Goal: Transaction & Acquisition: Download file/media

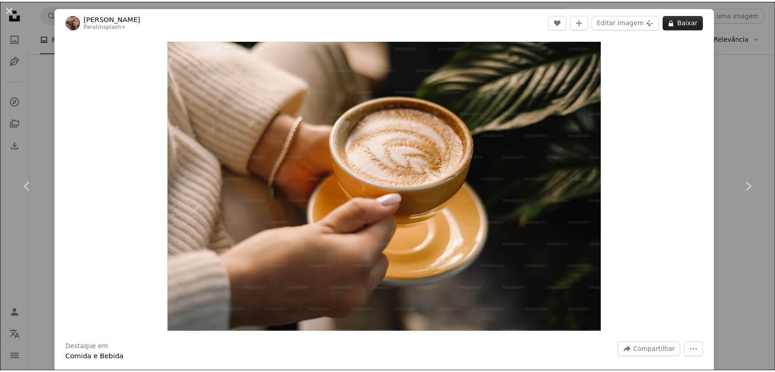
scroll to position [6882, 0]
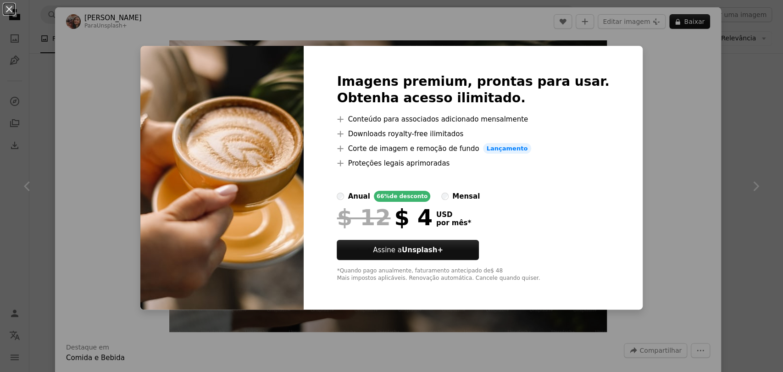
click at [712, 72] on div "An X shape Imagens premium, prontas para usar. Obtenha acesso ilimitado. A plus…" at bounding box center [391, 186] width 783 height 372
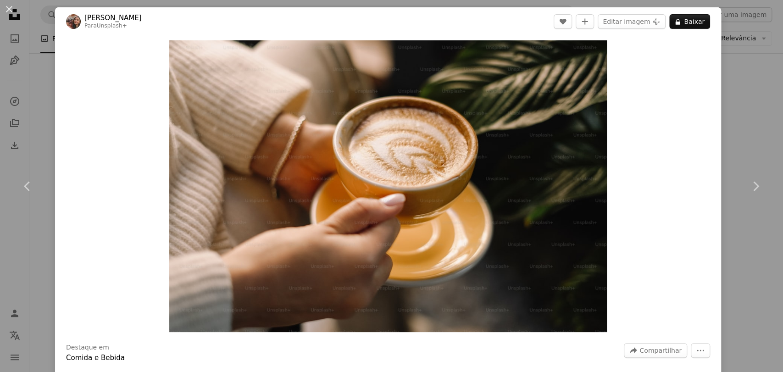
click at [734, 98] on div "An X shape Chevron left Chevron right Lala Azizli Para Unsplash+ A heart A plus…" at bounding box center [391, 186] width 783 height 372
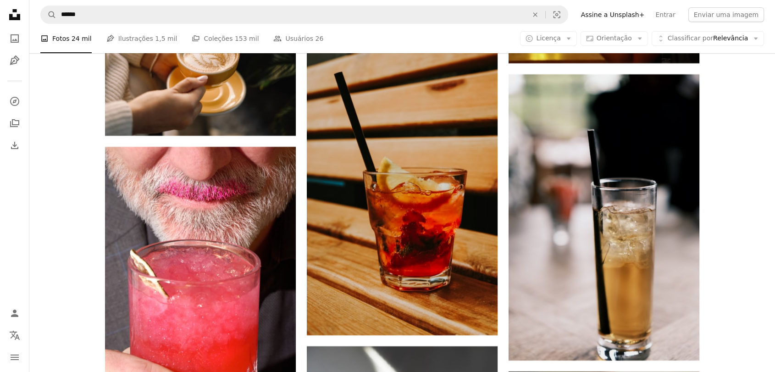
scroll to position [7086, 0]
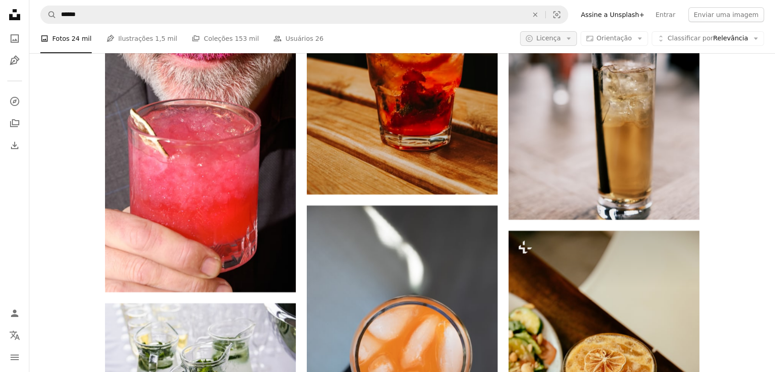
click at [577, 41] on button "A copyright icon © Licença Arrow down" at bounding box center [548, 38] width 56 height 15
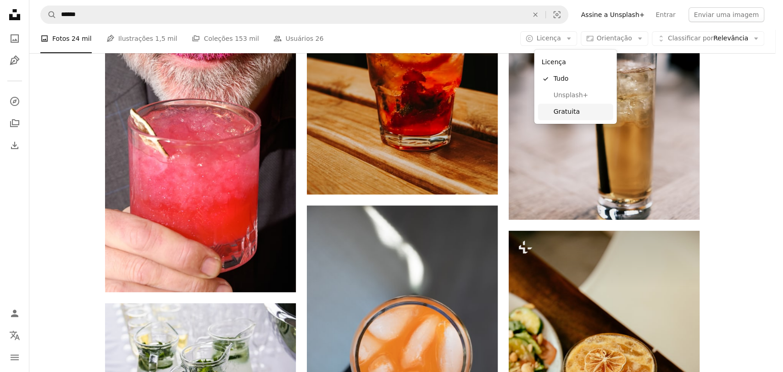
click at [568, 115] on span "Gratuita" at bounding box center [581, 111] width 56 height 9
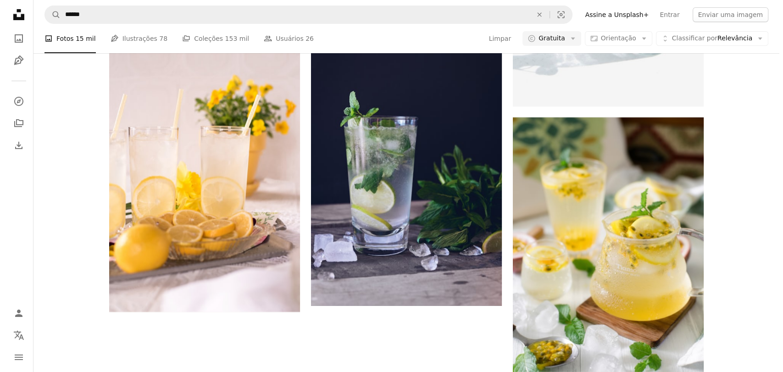
scroll to position [1478, 0]
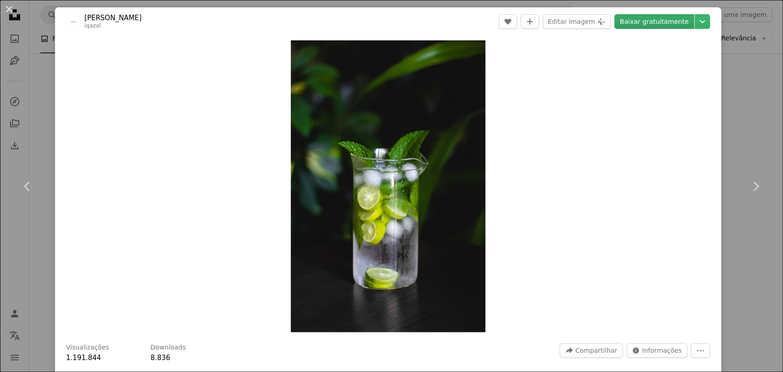
click at [651, 20] on link "Baixar gratuitamente" at bounding box center [654, 21] width 80 height 15
